Goal: Information Seeking & Learning: Learn about a topic

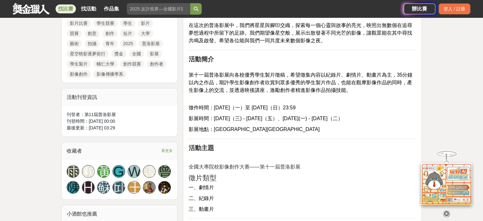
scroll to position [317, 0]
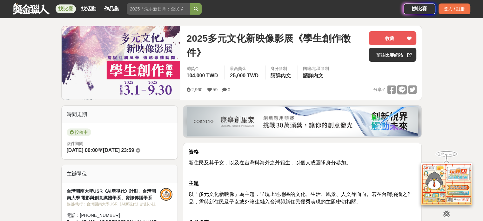
scroll to position [32, 0]
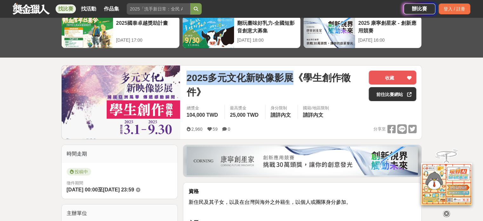
drag, startPoint x: 184, startPoint y: 76, endPoint x: 292, endPoint y: 73, distance: 107.9
click at [292, 73] on div "2025多元文化新映像影展《學生創作徵件》 收藏 前往比賽網站 總獎金 104,000 TWD 最高獎金 25,000 TWD 身分限制 請詳內文 國籍/地區…" at bounding box center [301, 102] width 240 height 74
copy span "2025多元文化新映像影展"
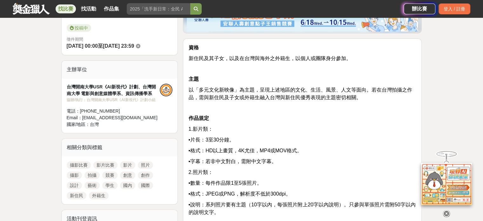
scroll to position [63, 0]
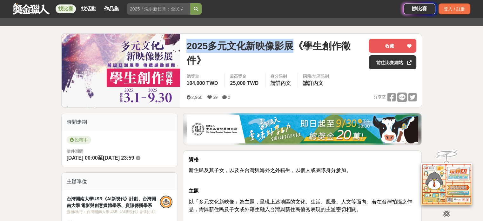
click at [235, 44] on span "2025多元文化新映像影展《學生創作徵件》" at bounding box center [274, 53] width 177 height 29
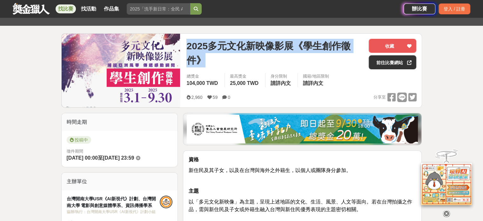
drag, startPoint x: 231, startPoint y: 61, endPoint x: 188, endPoint y: 43, distance: 45.9
click at [188, 43] on span "2025多元文化新映像影展《學生創作徵件》" at bounding box center [274, 53] width 177 height 29
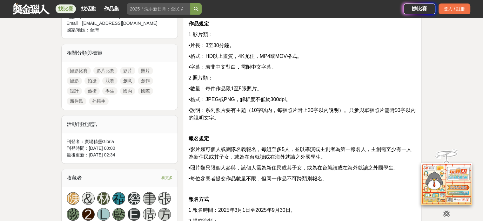
scroll to position [190, 0]
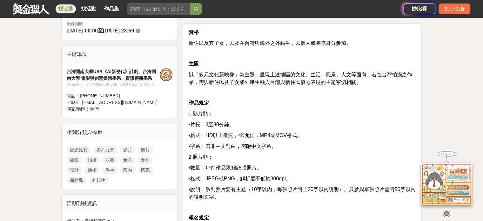
click at [377, 105] on p "作品規定" at bounding box center [302, 103] width 228 height 8
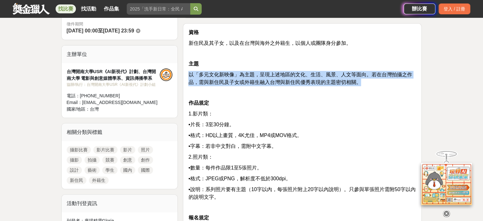
drag, startPoint x: 188, startPoint y: 71, endPoint x: 367, endPoint y: 83, distance: 179.3
copy span "以「多元文化新映像」為主題，呈現上述地區的文化、生活、風景、人文等面向。若在台灣拍攝之作品，需與新住民及子女或外籍生融入台灣與新住民優秀表現的主題密切相關。"
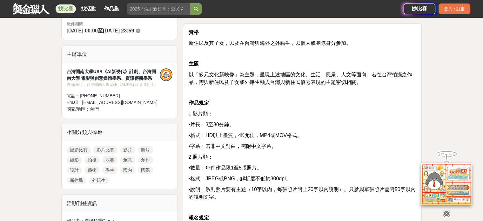
click at [334, 143] on p "•字幕：若非中文對白，需附中文字幕。" at bounding box center [302, 146] width 228 height 8
drag, startPoint x: 208, startPoint y: 122, endPoint x: 231, endPoint y: 125, distance: 23.1
click at [231, 125] on span "•片長：3至30分鐘。" at bounding box center [211, 124] width 46 height 5
copy span "3至30分鐘"
click at [367, 138] on p "•格式：HD以上畫質，4K尤佳，MP4或MOV格式。" at bounding box center [302, 135] width 228 height 8
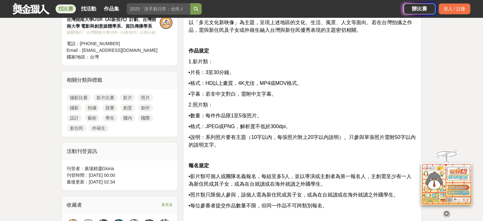
scroll to position [254, 0]
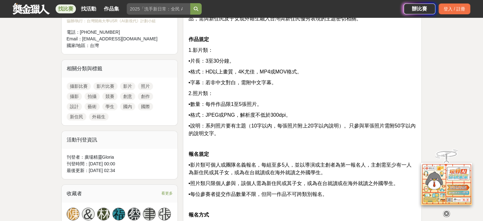
click at [323, 58] on p "•片長：3至30分鐘。" at bounding box center [302, 61] width 228 height 8
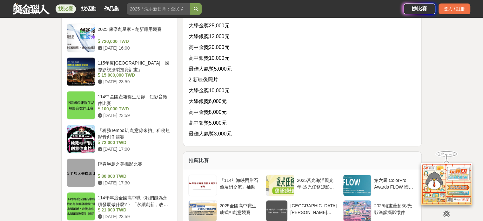
scroll to position [603, 0]
